Goal: Information Seeking & Learning: Learn about a topic

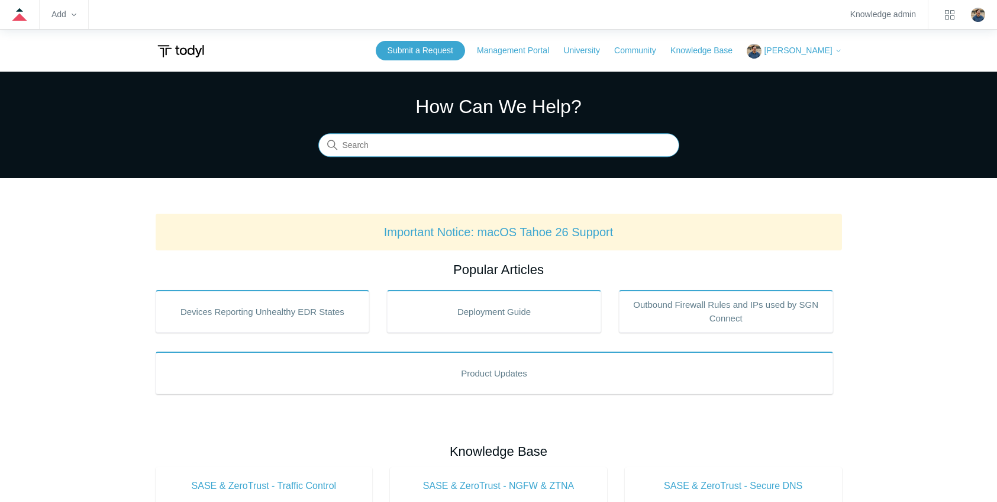
click at [421, 147] on input "Search" at bounding box center [498, 146] width 361 height 24
type input "pause"
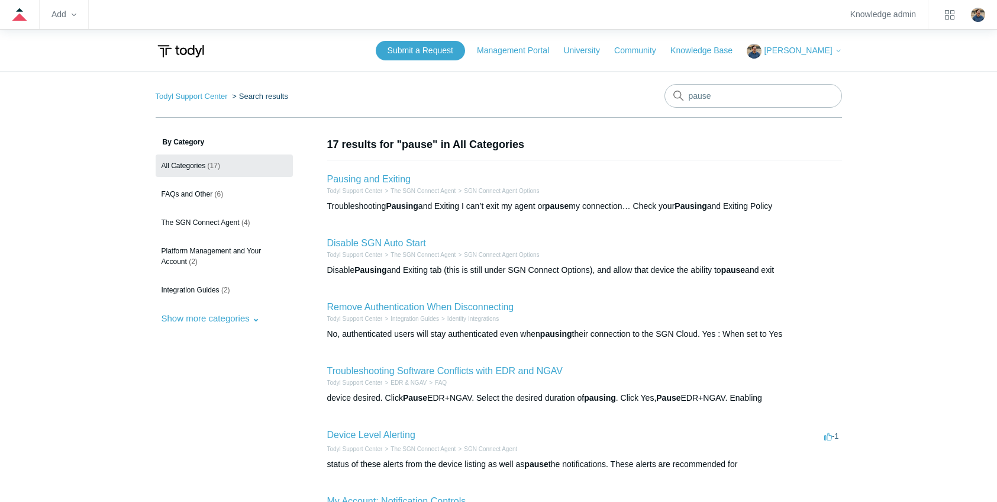
scroll to position [59, 0]
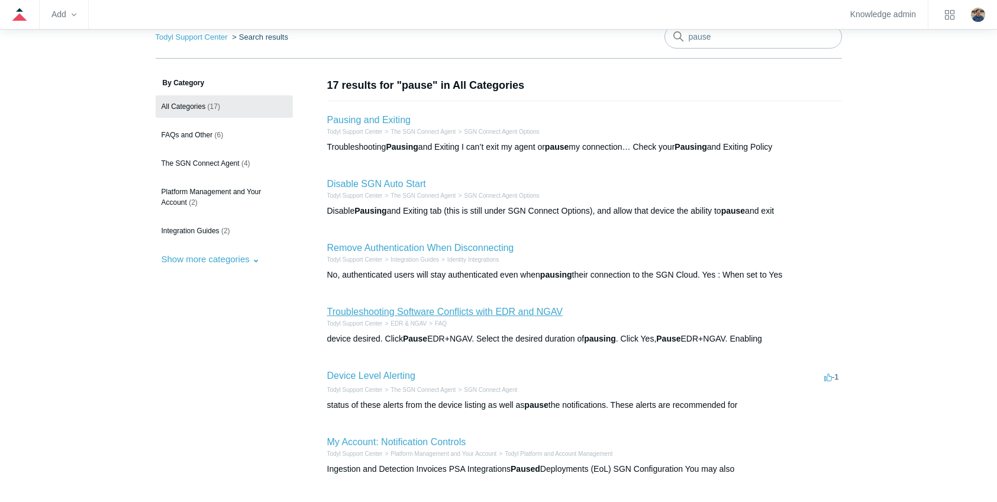
click at [386, 312] on link "Troubleshooting Software Conflicts with EDR and NGAV" at bounding box center [444, 311] width 235 height 10
